Goal: Use online tool/utility: Utilize a website feature to perform a specific function

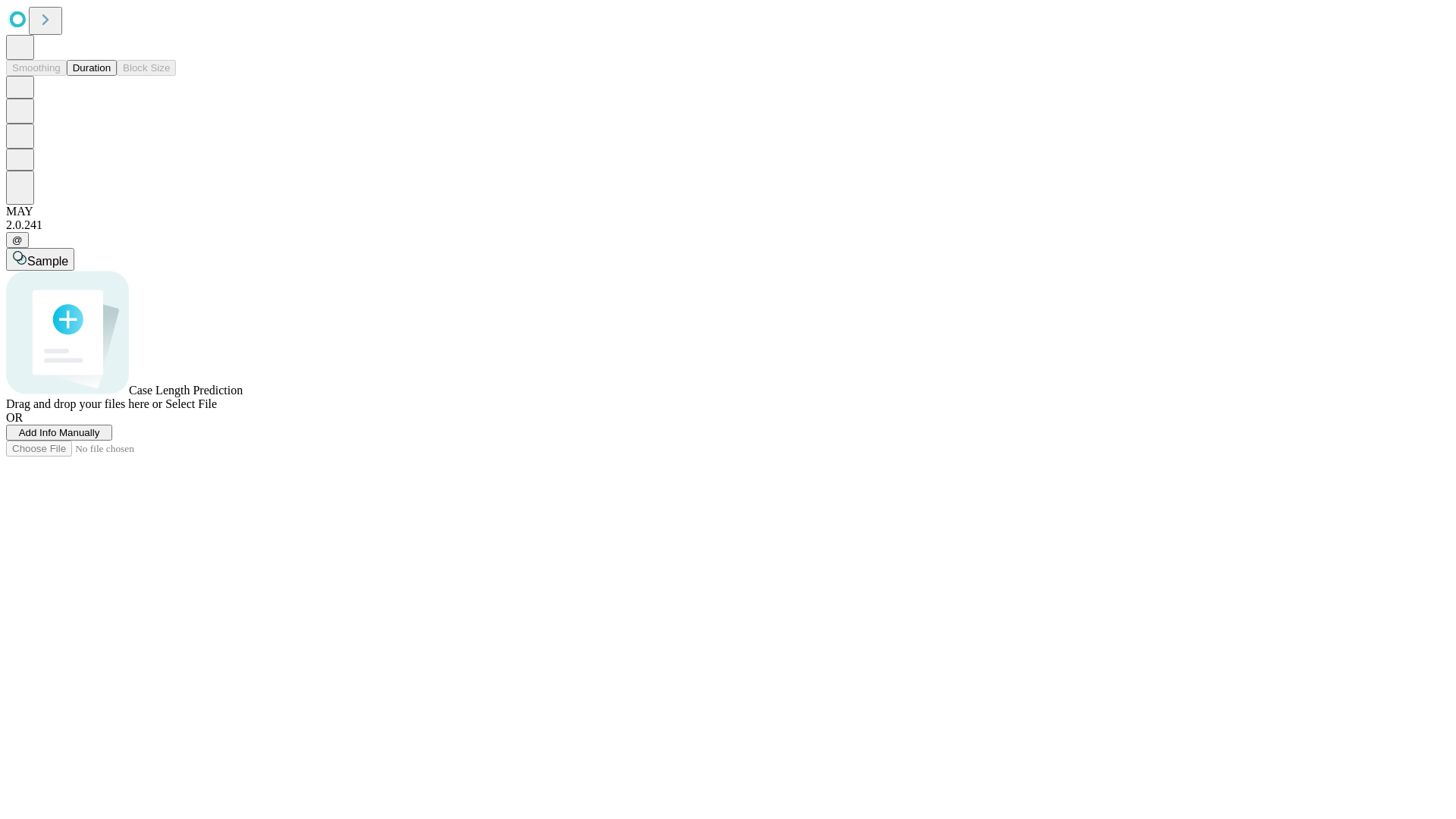
click at [110, 76] on button "Duration" at bounding box center [91, 68] width 50 height 16
click at [100, 439] on span "Add Info Manually" at bounding box center [60, 433] width 81 height 12
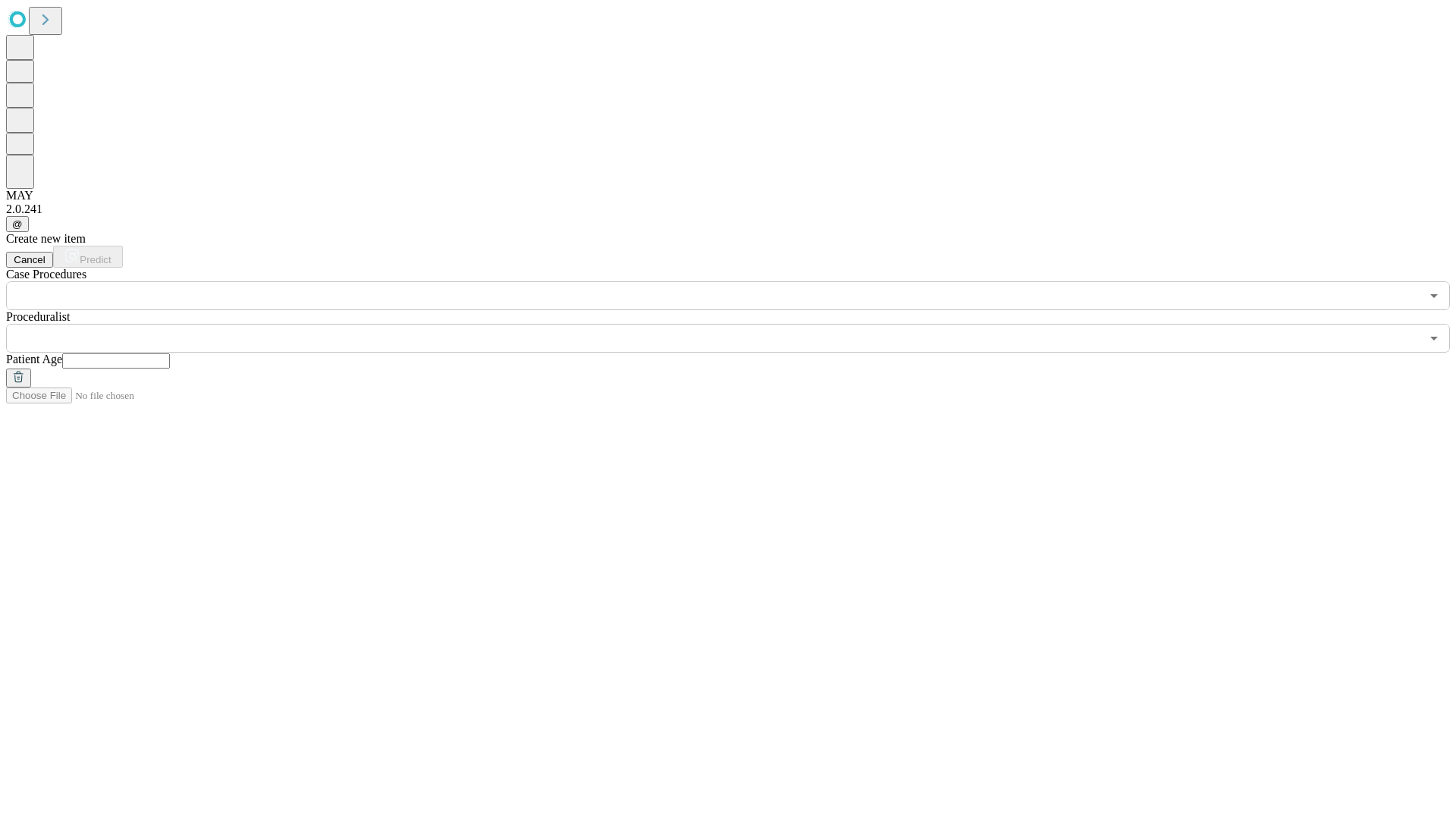
click at [170, 354] on input "text" at bounding box center [116, 361] width 108 height 15
type input "**"
click at [738, 324] on input "text" at bounding box center [713, 338] width 1414 height 29
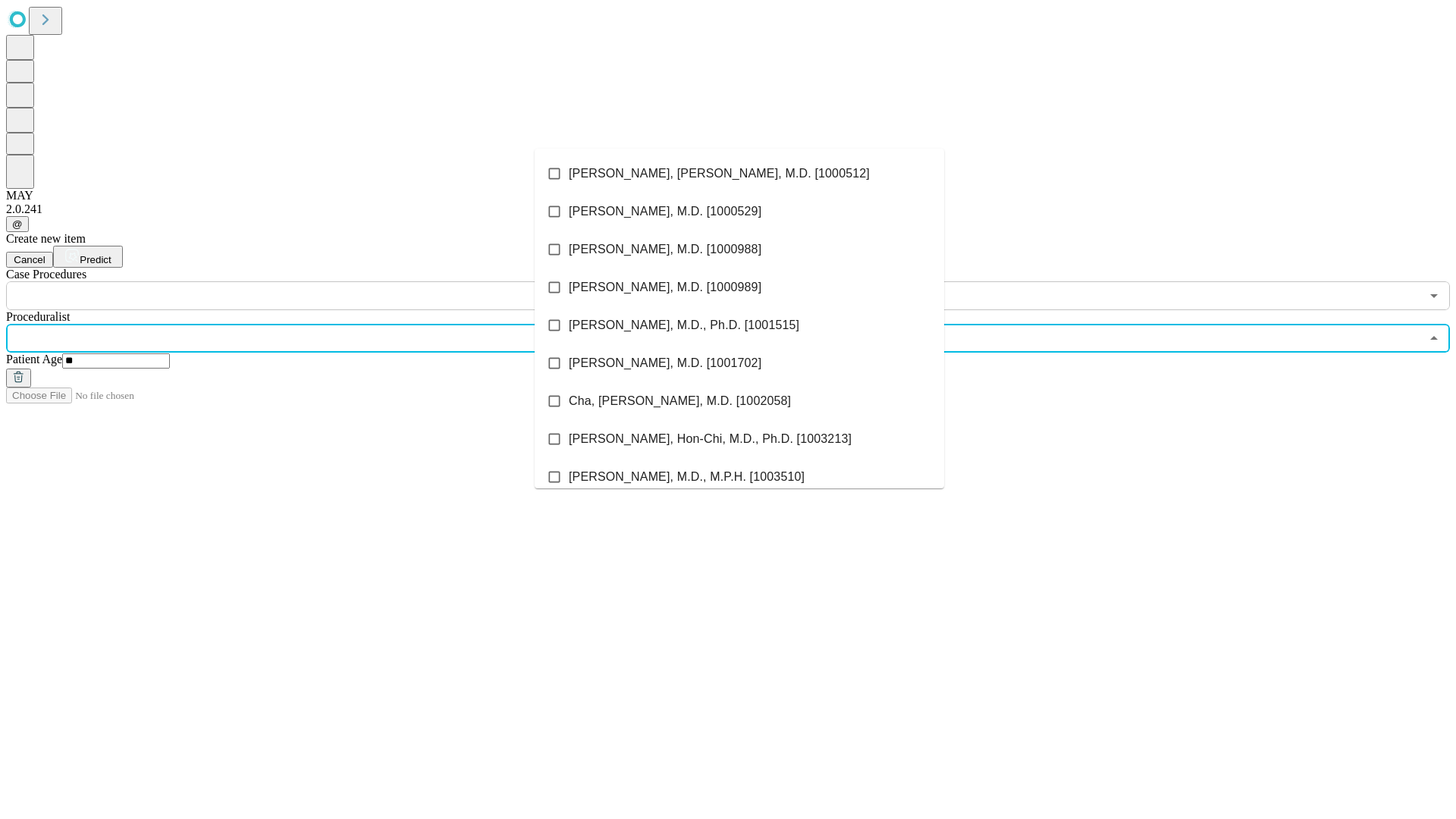
click at [739, 174] on li "[PERSON_NAME], [PERSON_NAME], M.D. [1000512]" at bounding box center [739, 174] width 410 height 38
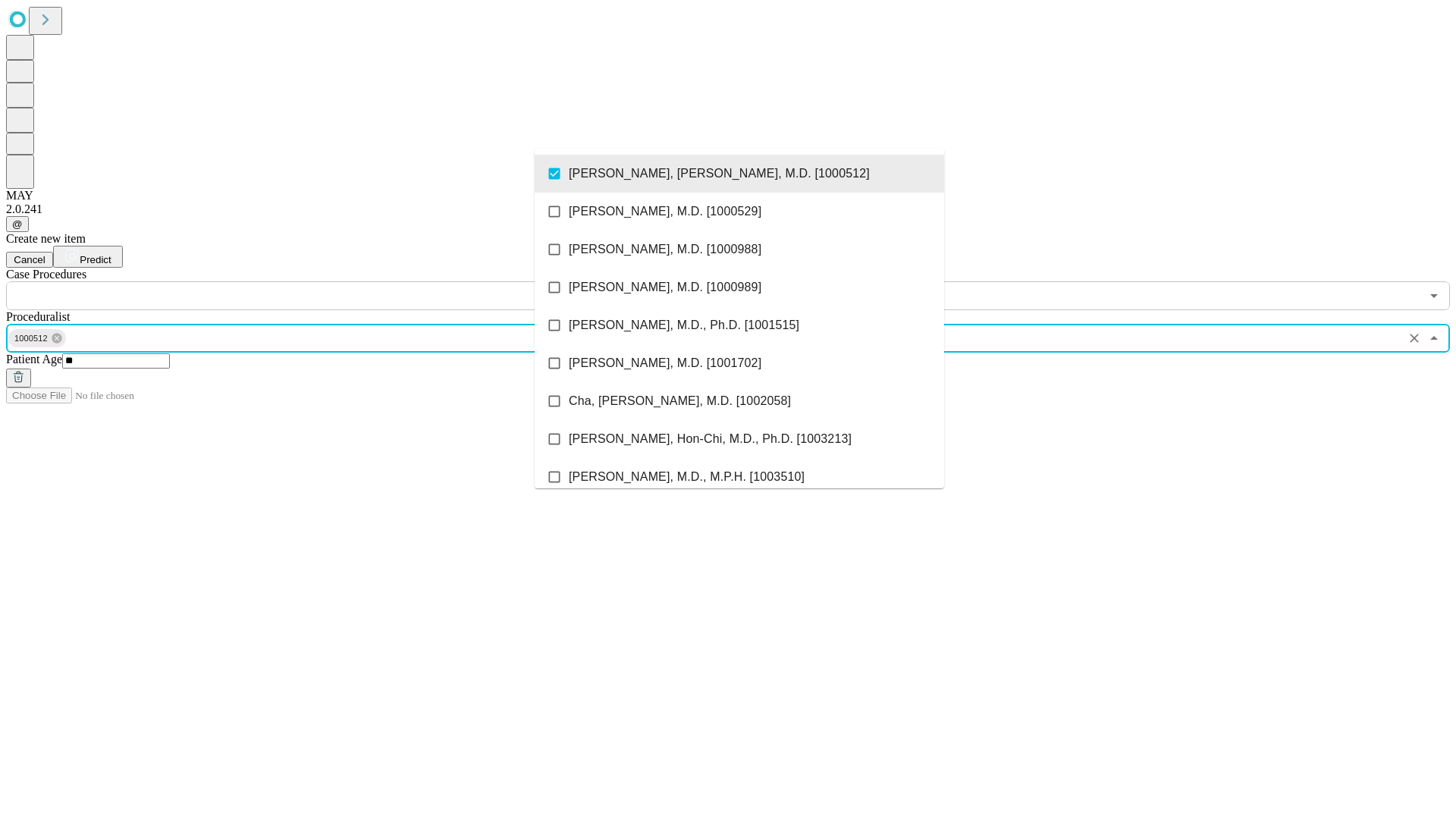
click at [319, 281] on input "text" at bounding box center [713, 296] width 1414 height 29
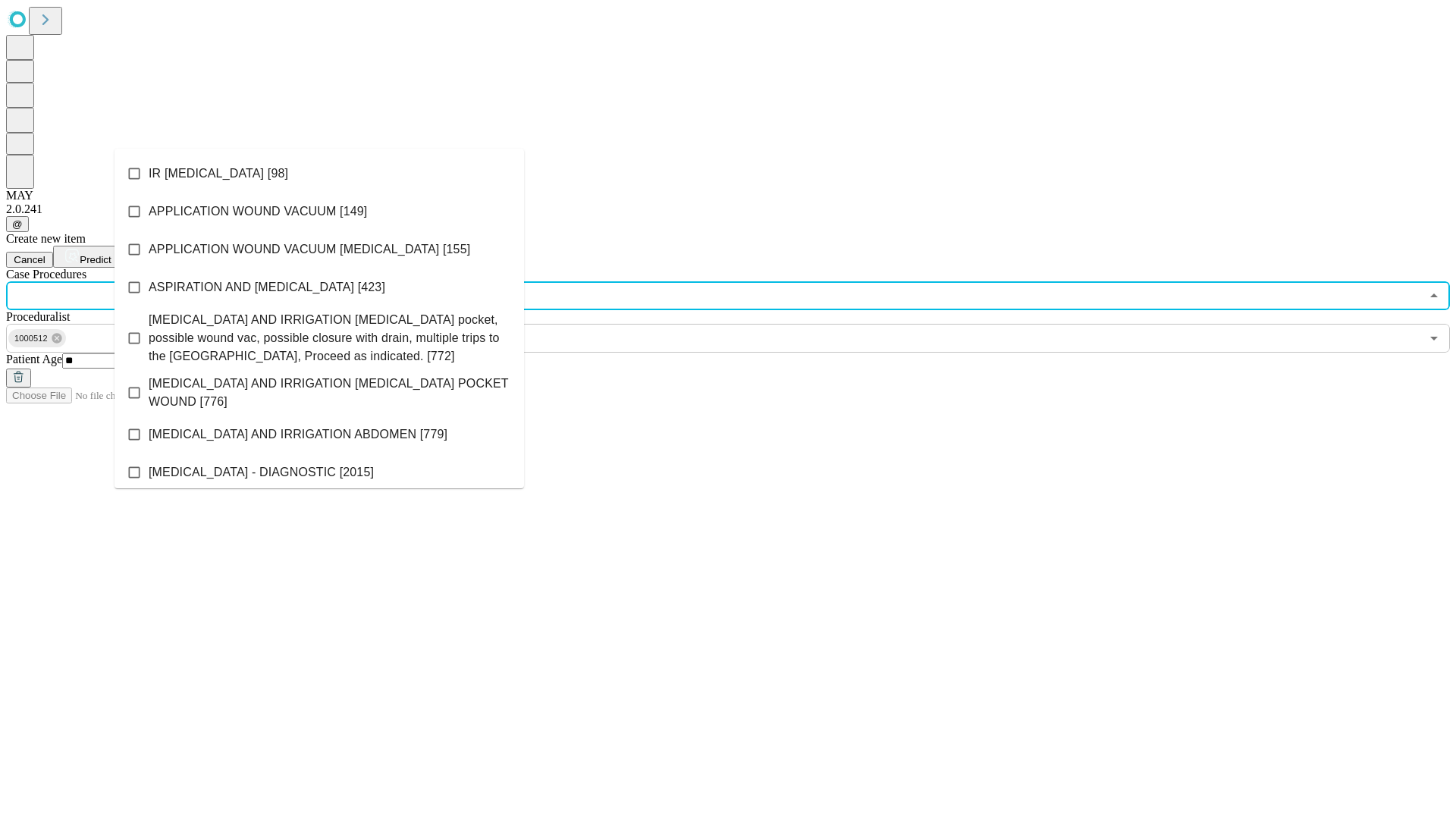
click at [319, 174] on li "IR [MEDICAL_DATA] [98]" at bounding box center [319, 174] width 410 height 38
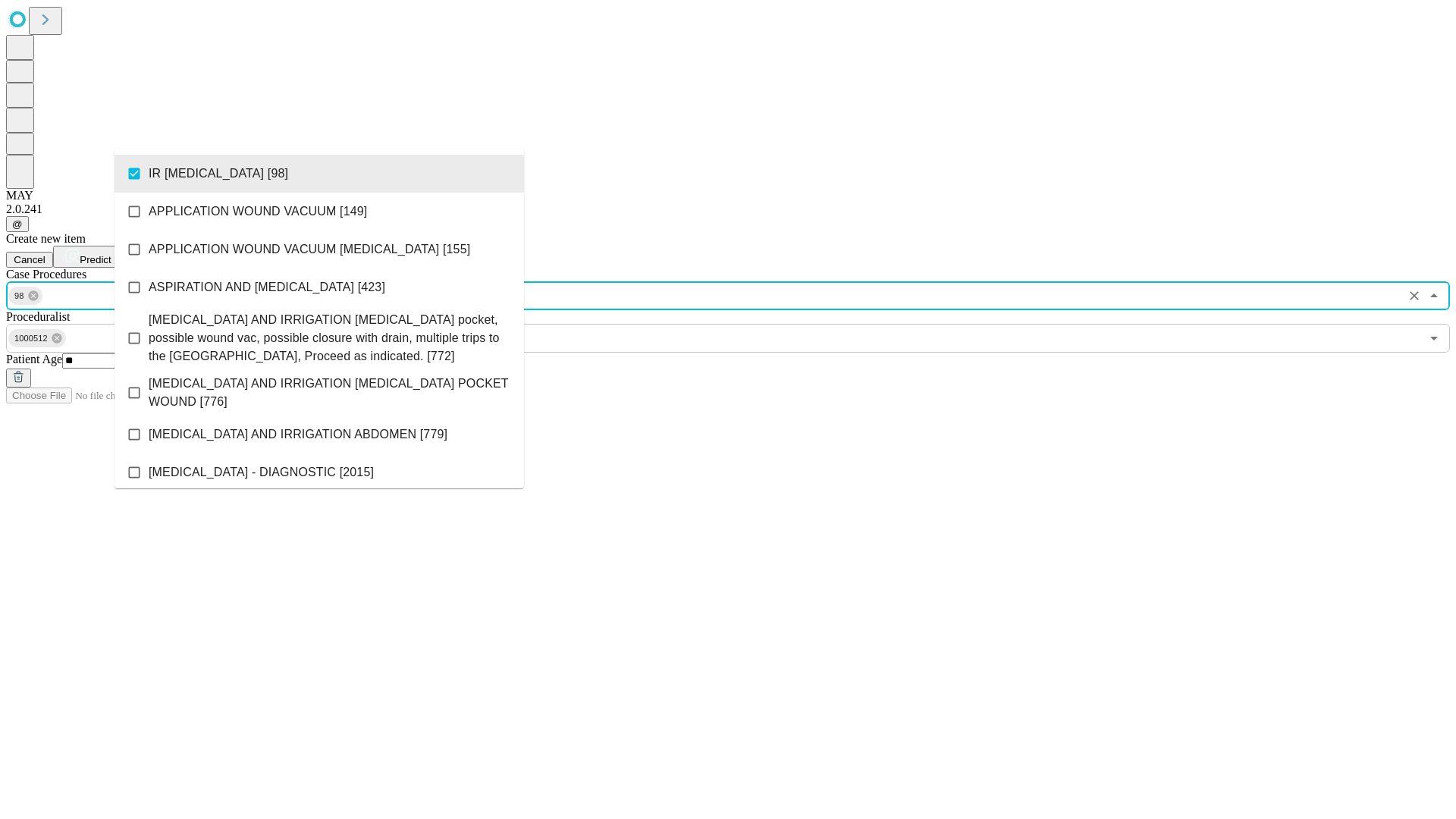
click at [110, 254] on span "Predict" at bounding box center [95, 260] width 31 height 12
